Goal: Task Accomplishment & Management: Use online tool/utility

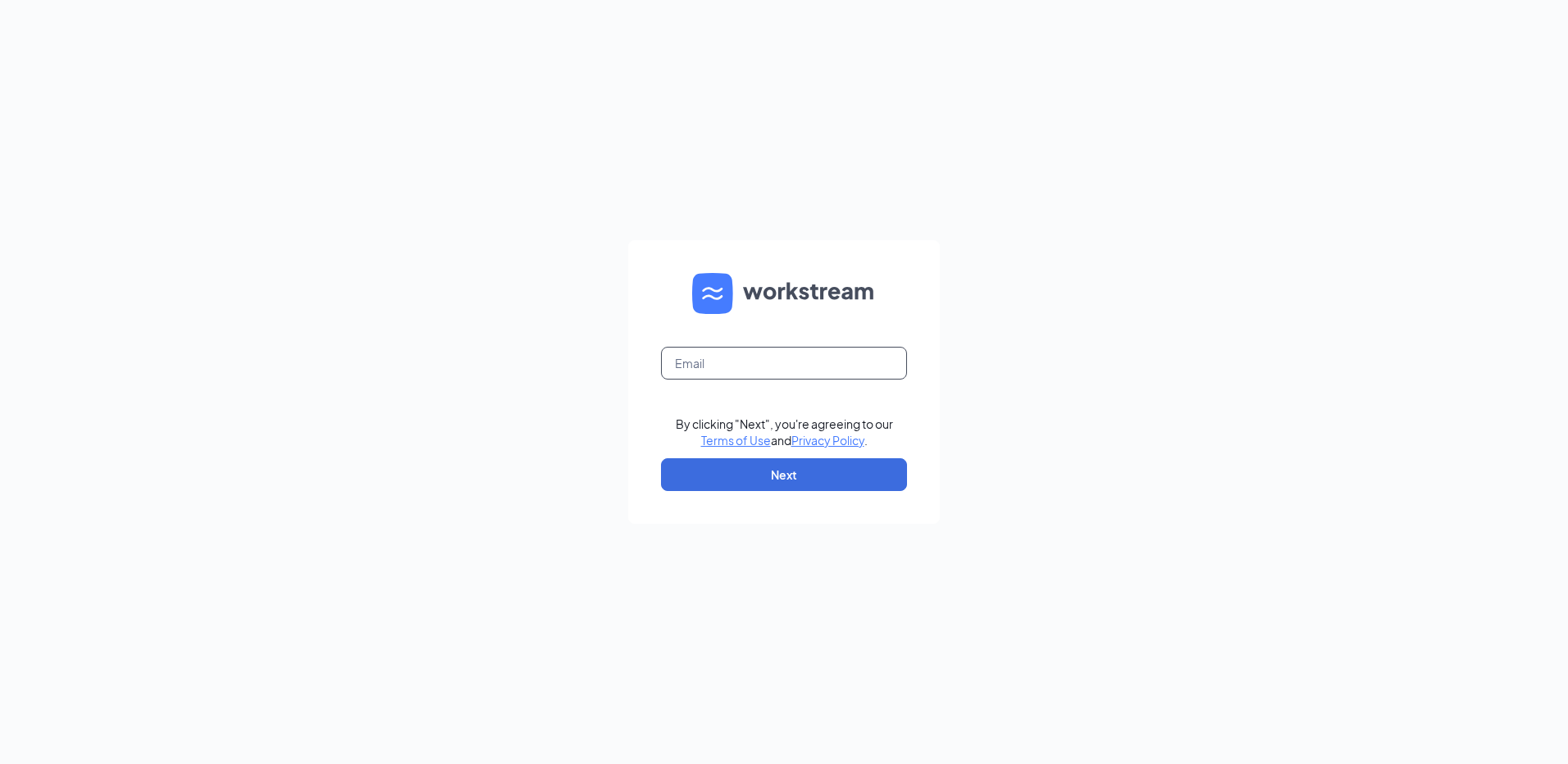
click at [679, 355] on input "text" at bounding box center [784, 363] width 246 height 33
type input "Fl1428@pjunited.com"
click at [733, 473] on button "Next" at bounding box center [784, 474] width 246 height 33
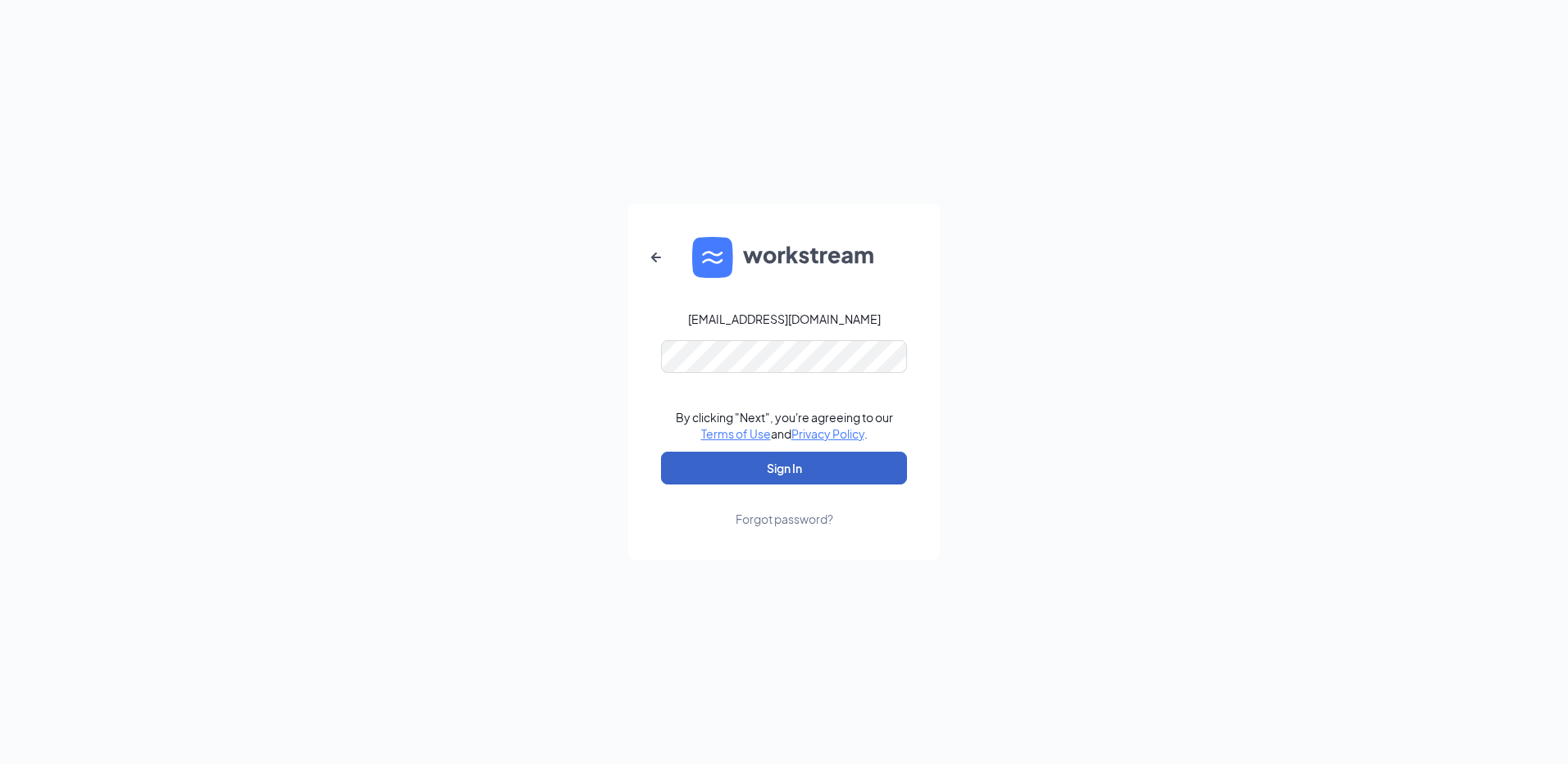
click at [754, 465] on button "Sign In" at bounding box center [784, 468] width 246 height 33
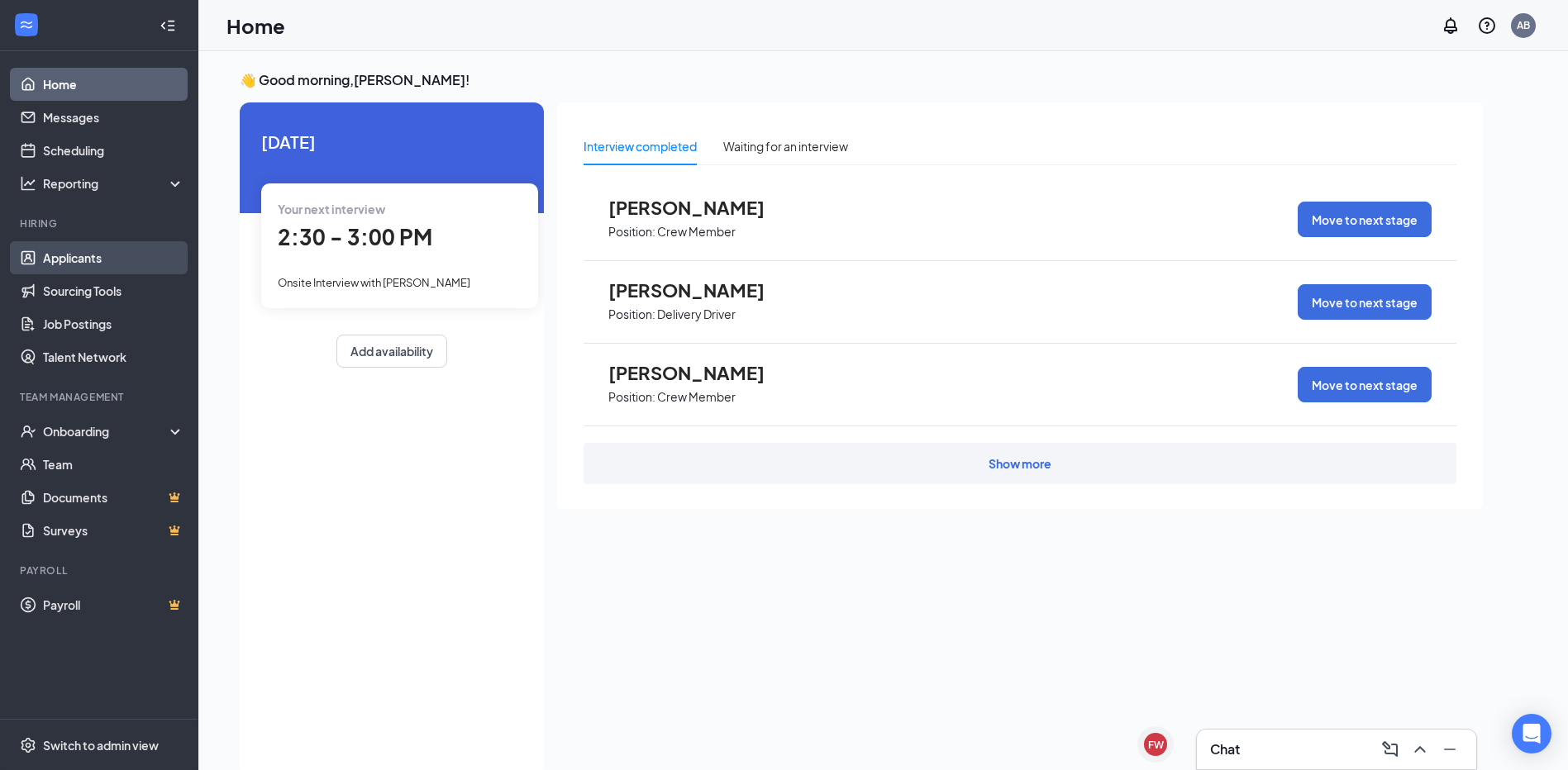
click at [110, 268] on link "Applicants" at bounding box center [114, 258] width 141 height 33
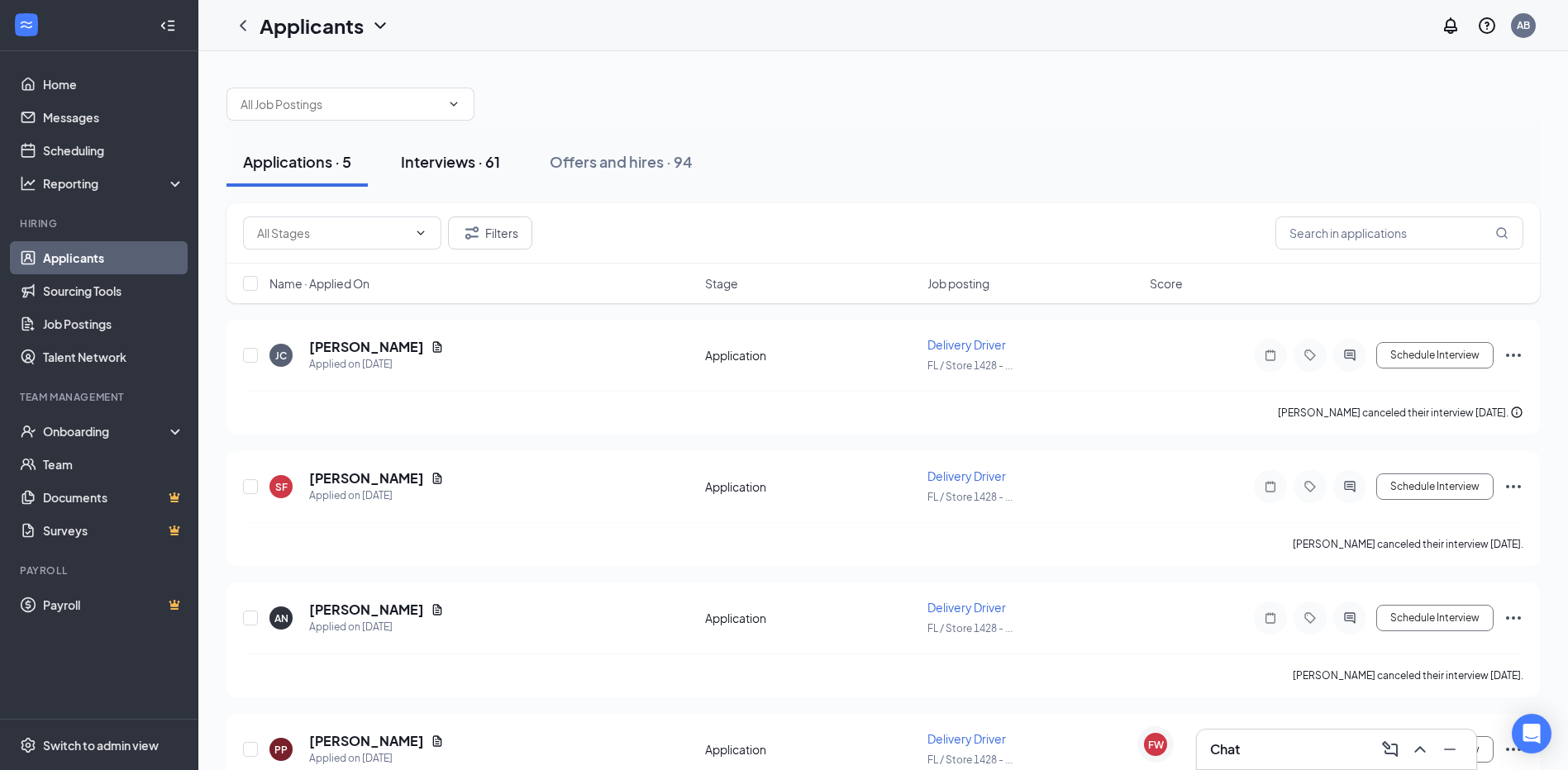
click at [476, 159] on div "Interviews · 61" at bounding box center [450, 162] width 100 height 20
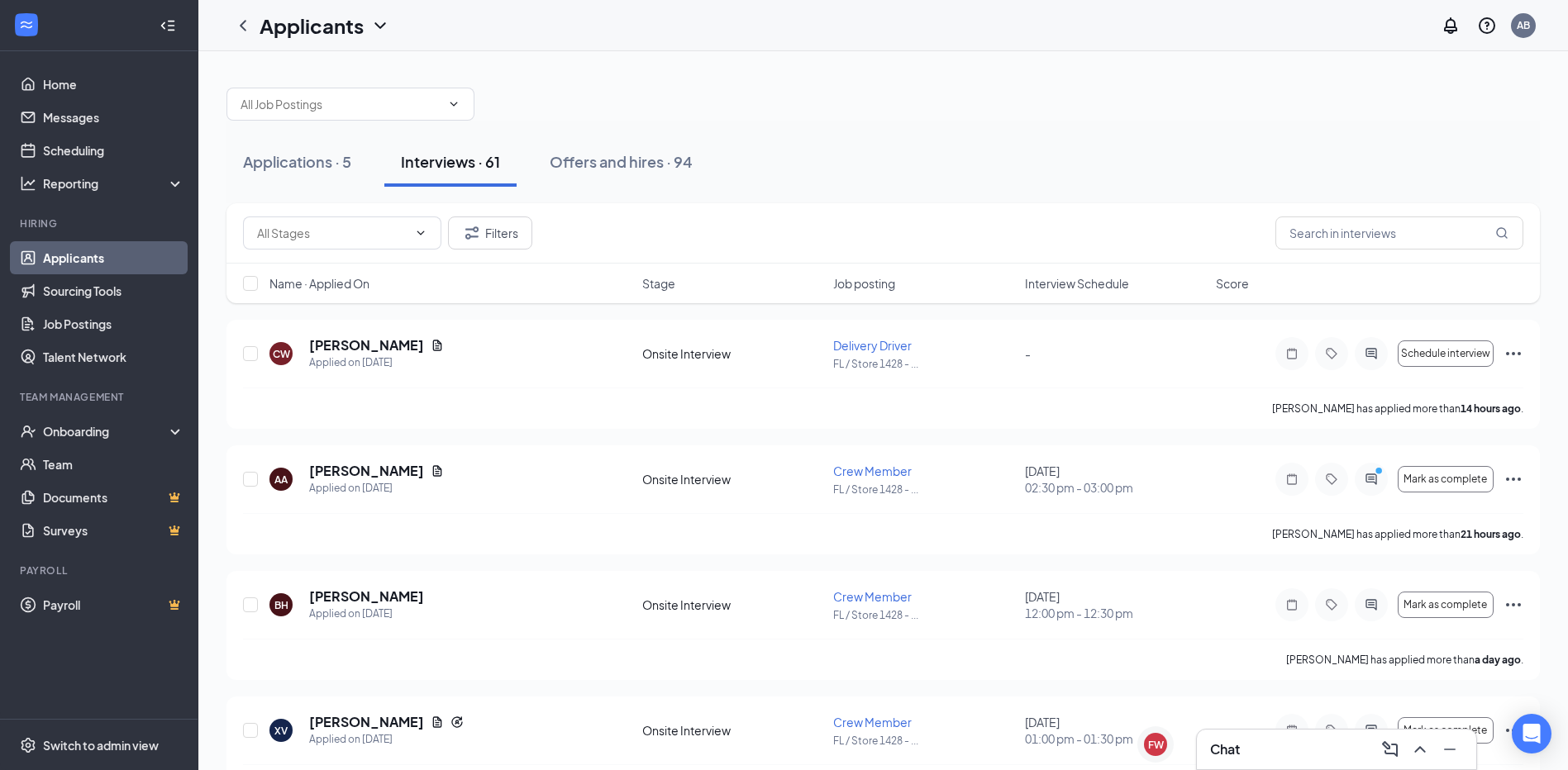
click at [1046, 280] on span "Interview Schedule" at bounding box center [1076, 282] width 104 height 16
click at [1377, 352] on icon "ActiveChat" at bounding box center [1371, 354] width 20 height 14
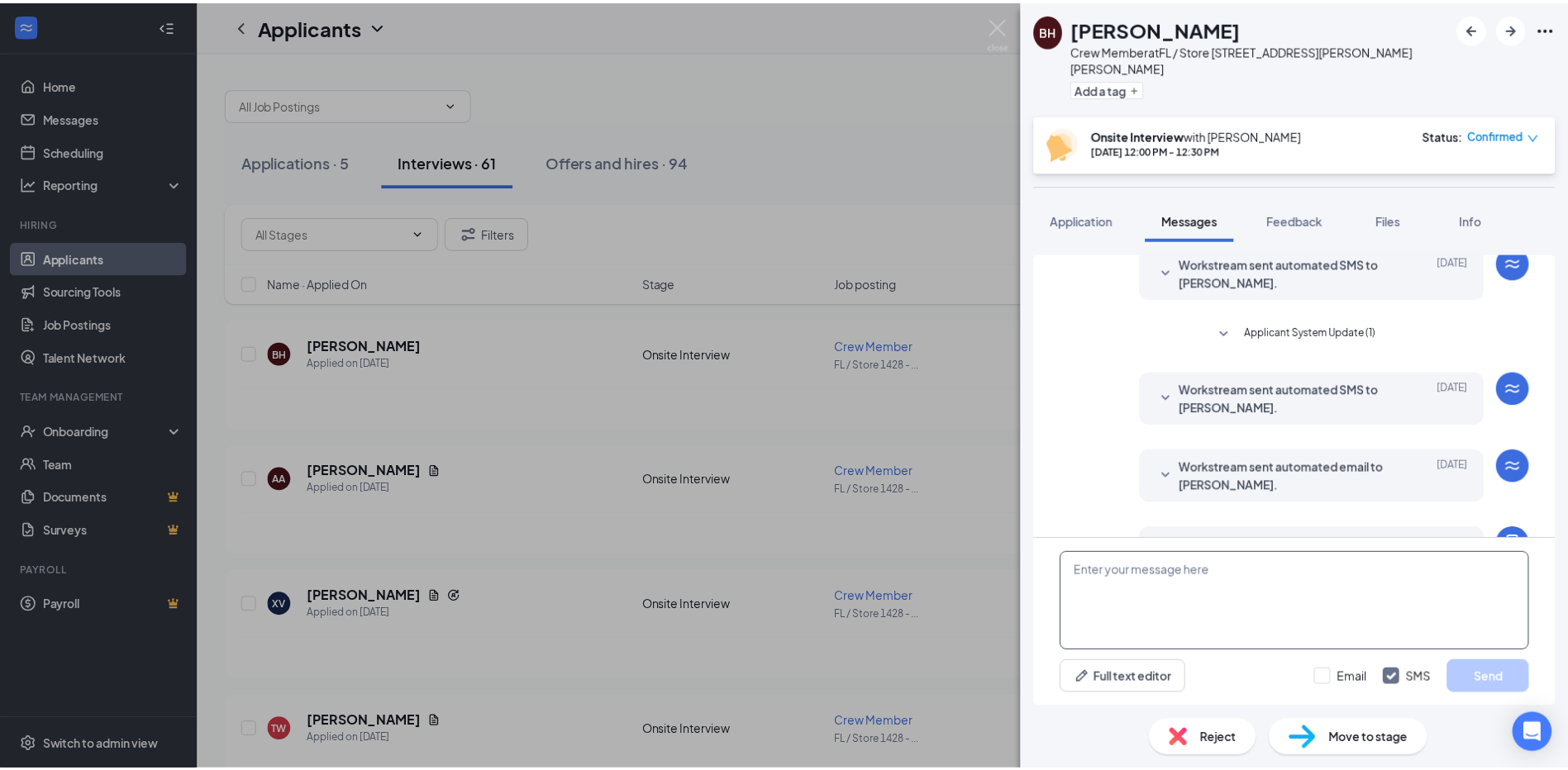
scroll to position [296, 0]
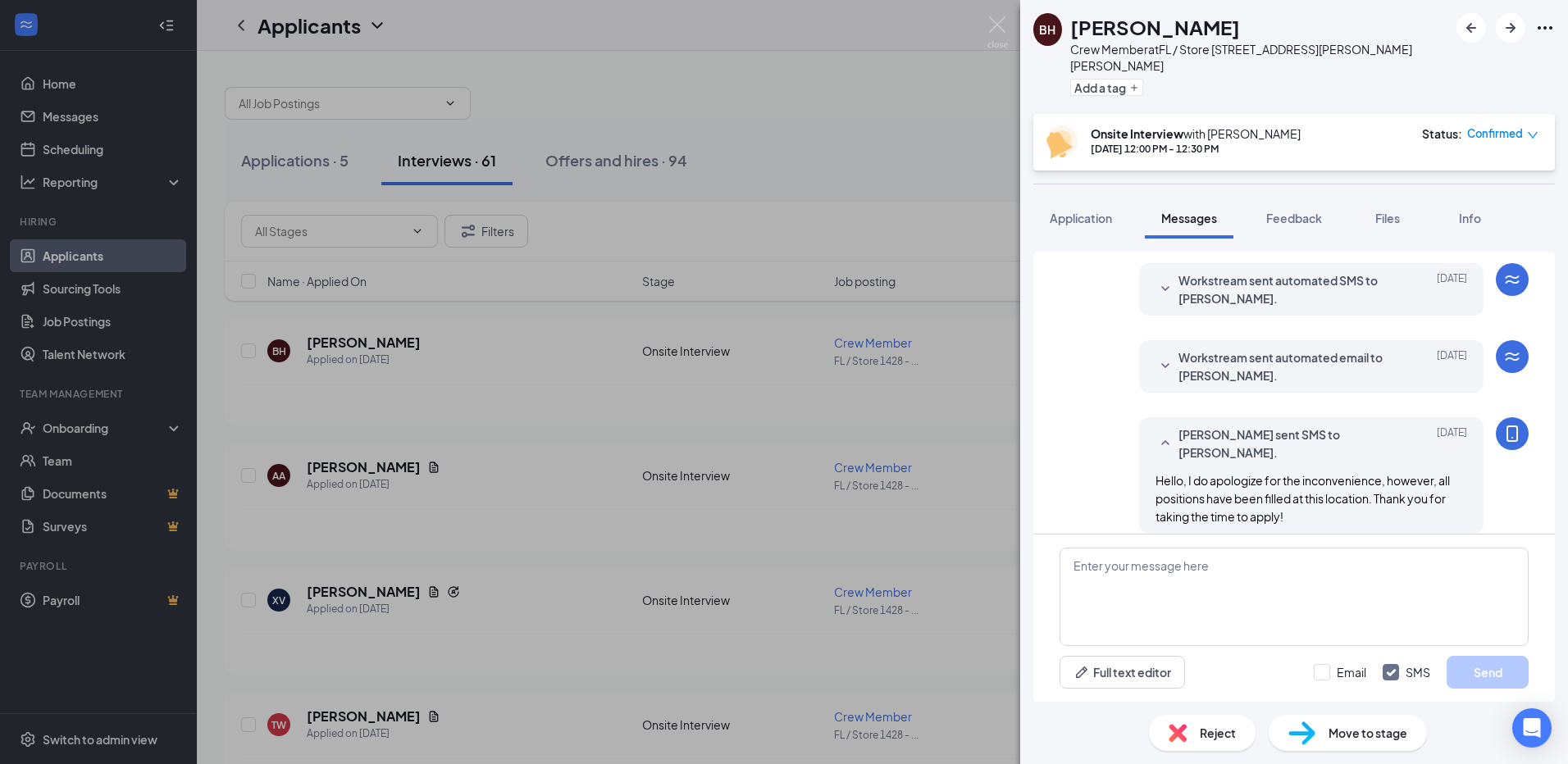
click at [886, 447] on div "BH [PERSON_NAME] Crew Member at [GEOGRAPHIC_DATA] / Store 1428 - [PERSON_NAME][…" at bounding box center [784, 382] width 1568 height 764
